Goal: Task Accomplishment & Management: Use online tool/utility

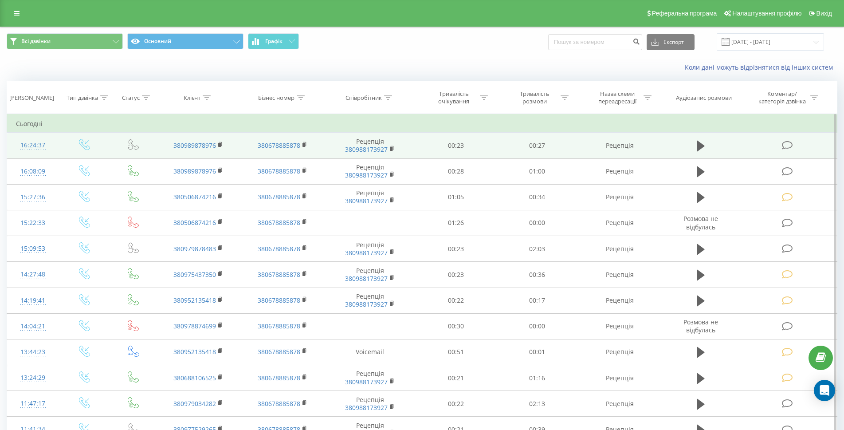
click at [795, 146] on td at bounding box center [788, 146] width 97 height 26
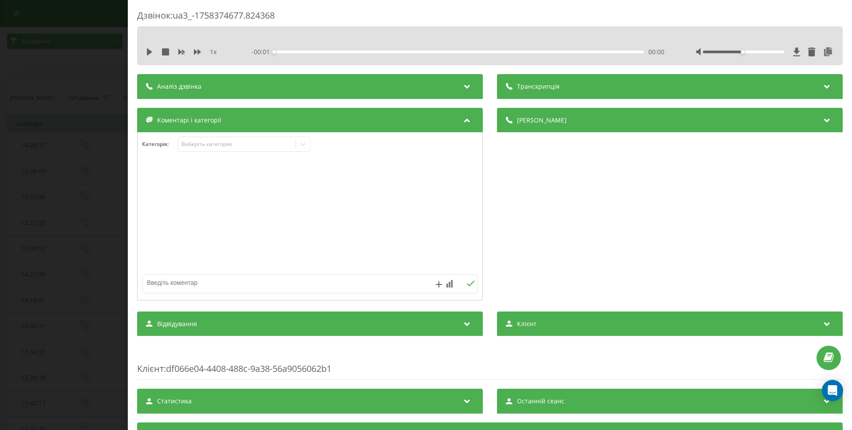
click at [197, 252] on div at bounding box center [310, 216] width 345 height 106
click at [192, 278] on textarea at bounding box center [276, 283] width 268 height 16
type textarea "відміна бронювання"
click at [56, 196] on div "Дзвінок : ua3_-1758374677.824368 1 x - 00:28 00:00 00:00 Транскрипція Для AI-ан…" at bounding box center [426, 215] width 852 height 430
